Goal: Information Seeking & Learning: Learn about a topic

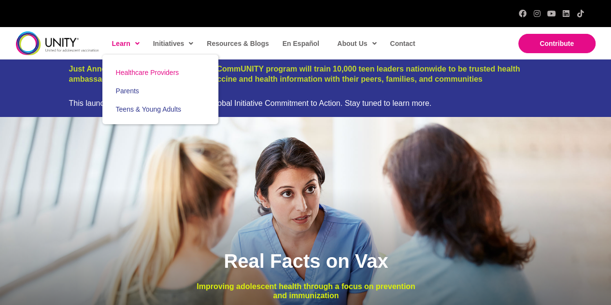
click at [134, 77] on link "Healthcare Providers" at bounding box center [160, 72] width 116 height 18
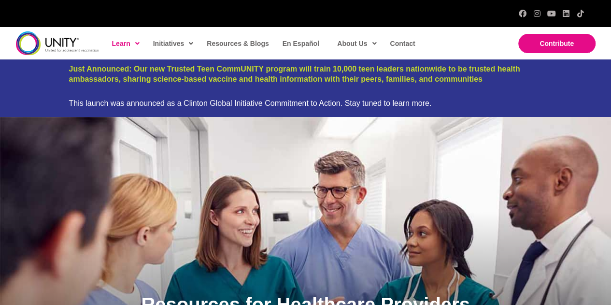
click at [475, 180] on div "Resources for Healthcare Providers Improve Adolescent and Young Adult Immunizat…" at bounding box center [305, 256] width 611 height 278
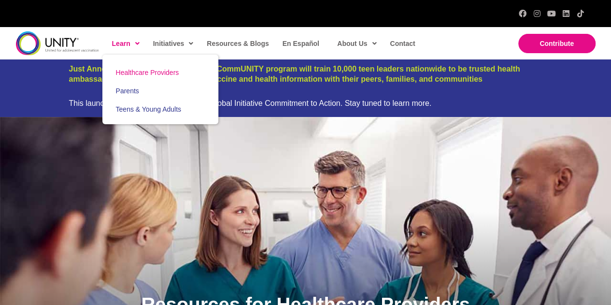
click at [154, 74] on span "Healthcare Providers" at bounding box center [147, 73] width 63 height 8
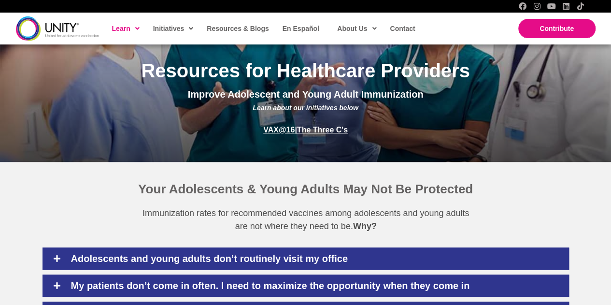
scroll to position [248, 0]
